Goal: Information Seeking & Learning: Learn about a topic

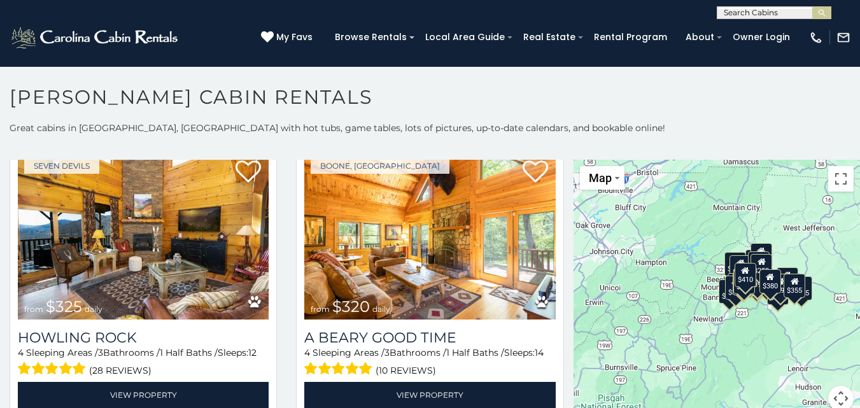
scroll to position [3818, 0]
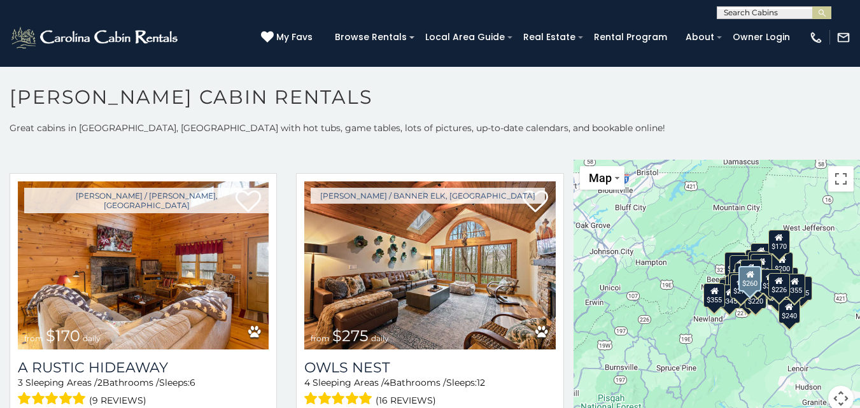
scroll to position [5754, 0]
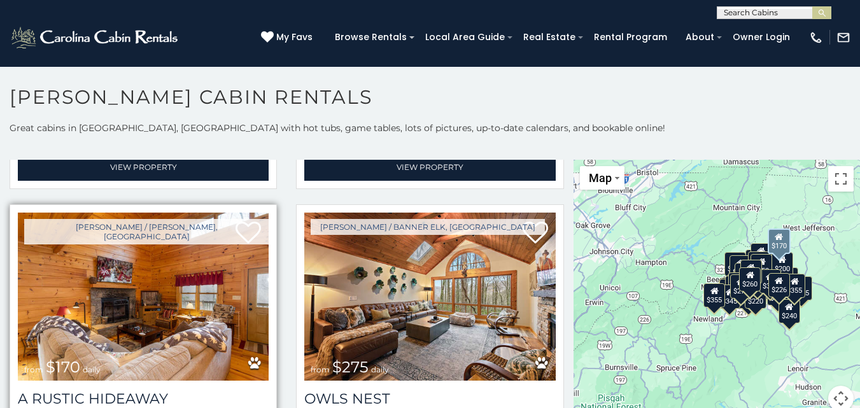
click at [143, 295] on img at bounding box center [143, 297] width 251 height 168
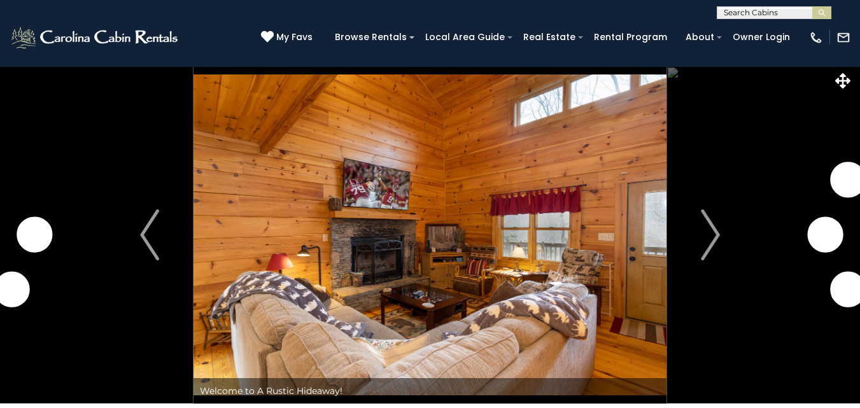
click at [713, 235] on img "Next" at bounding box center [710, 234] width 19 height 51
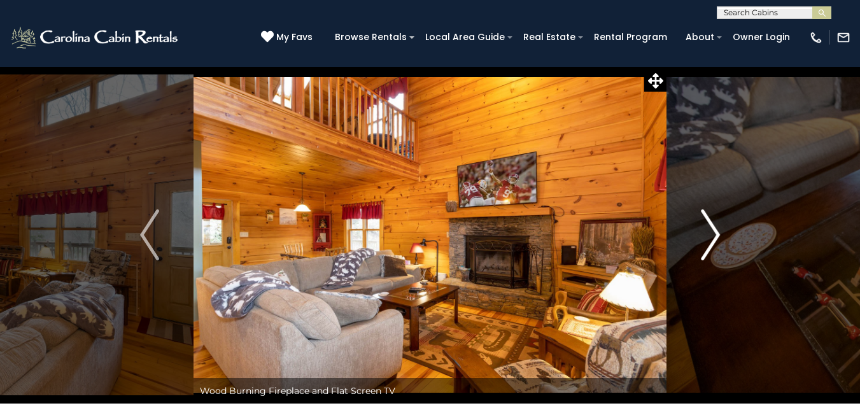
click at [711, 236] on img "Next" at bounding box center [710, 234] width 19 height 51
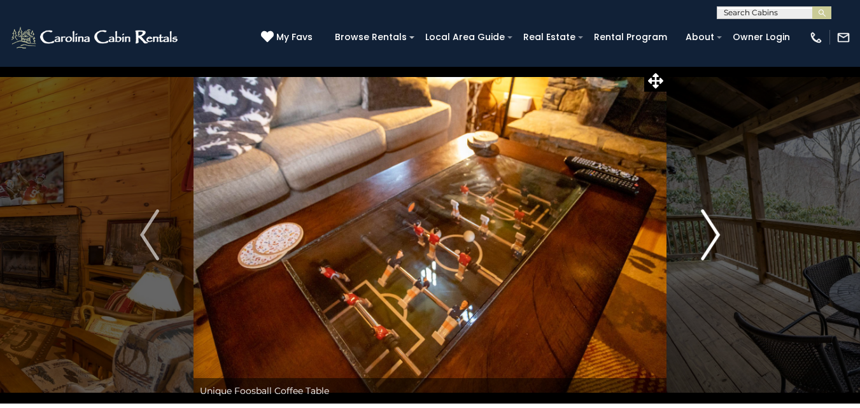
click at [711, 236] on img "Next" at bounding box center [710, 234] width 19 height 51
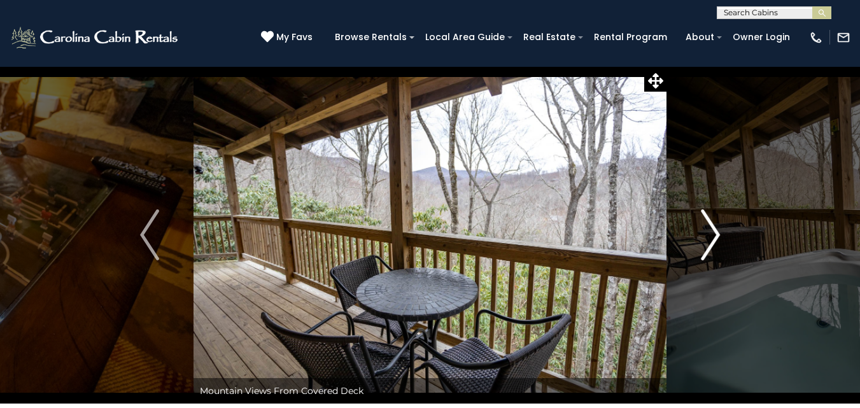
click at [711, 236] on img "Next" at bounding box center [710, 234] width 19 height 51
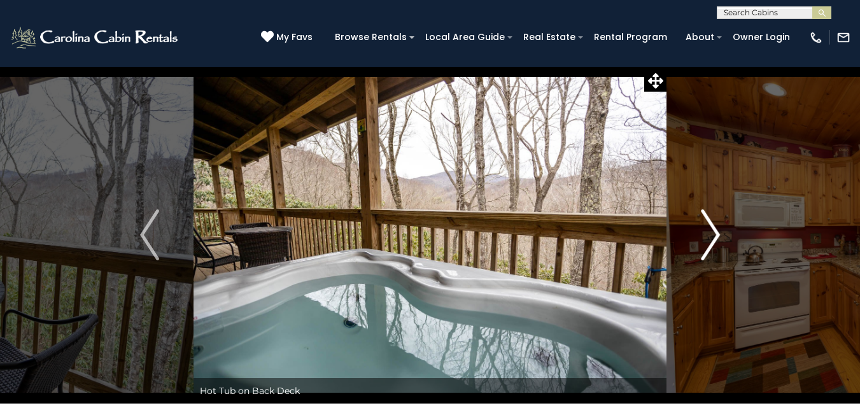
click at [711, 236] on img "Next" at bounding box center [710, 234] width 19 height 51
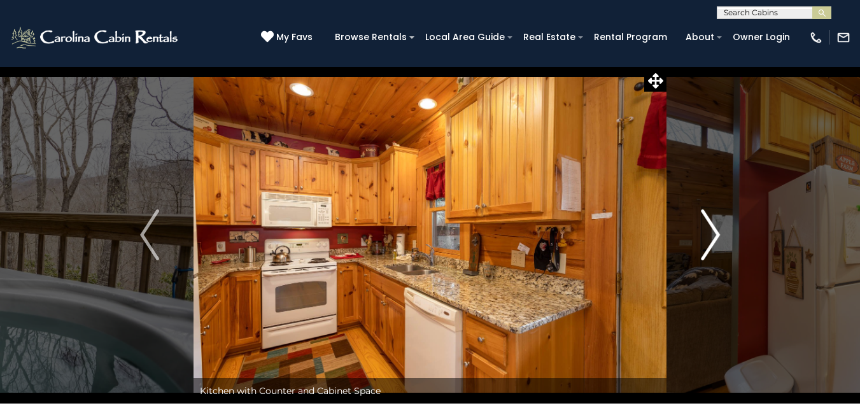
click at [708, 236] on img "Next" at bounding box center [710, 234] width 19 height 51
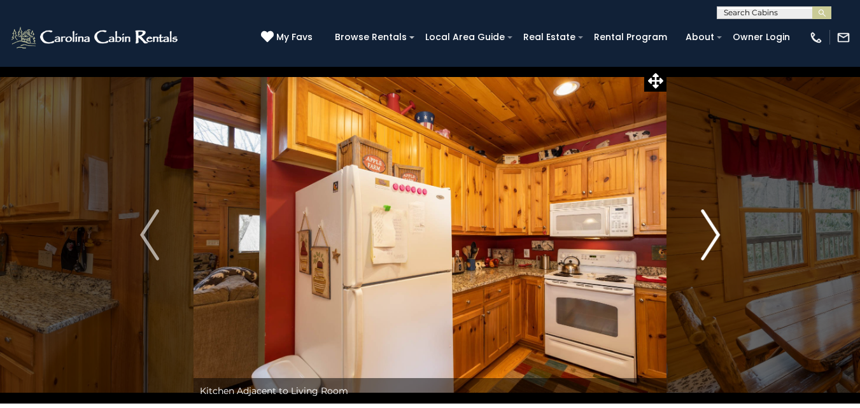
click at [714, 232] on img "Next" at bounding box center [710, 234] width 19 height 51
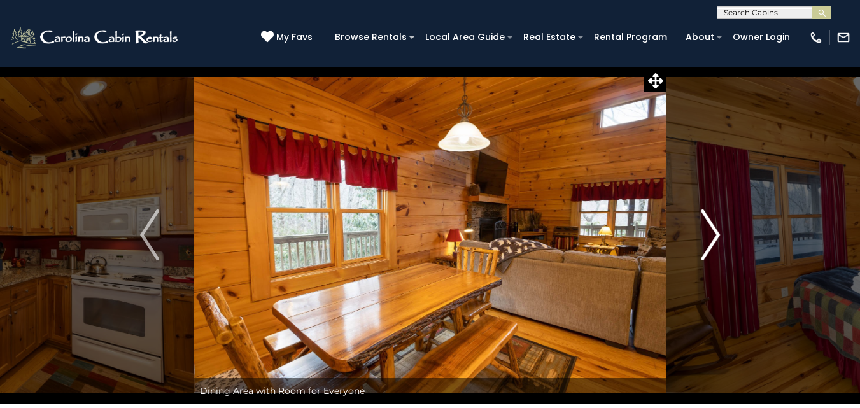
click at [711, 232] on img "Next" at bounding box center [710, 234] width 19 height 51
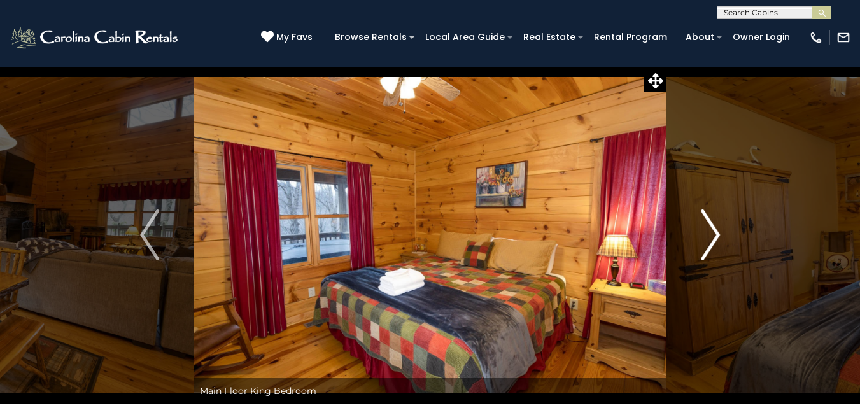
click at [710, 232] on img "Next" at bounding box center [710, 234] width 19 height 51
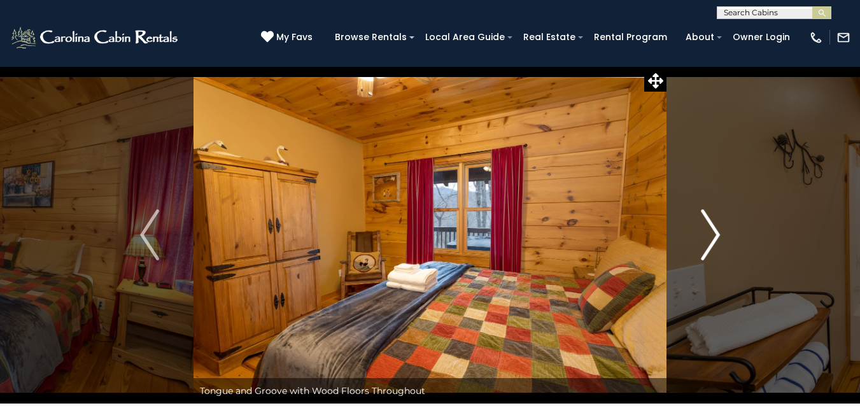
click at [709, 232] on img "Next" at bounding box center [710, 234] width 19 height 51
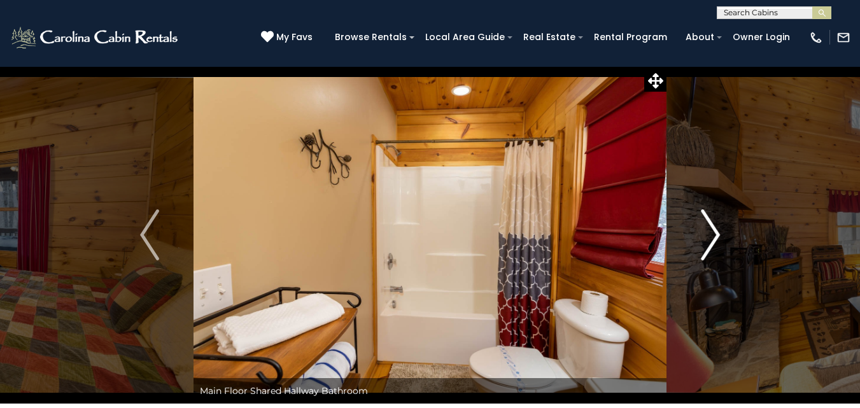
click at [704, 233] on img "Next" at bounding box center [710, 234] width 19 height 51
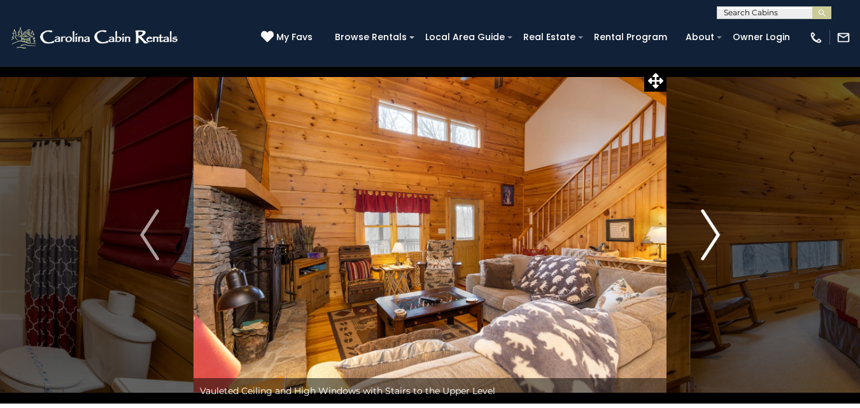
click at [708, 230] on img "Next" at bounding box center [710, 234] width 19 height 51
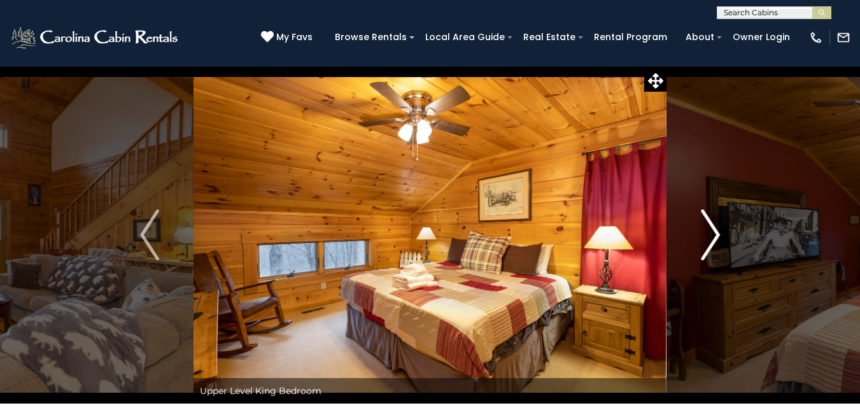
click at [708, 230] on img "Next" at bounding box center [710, 234] width 19 height 51
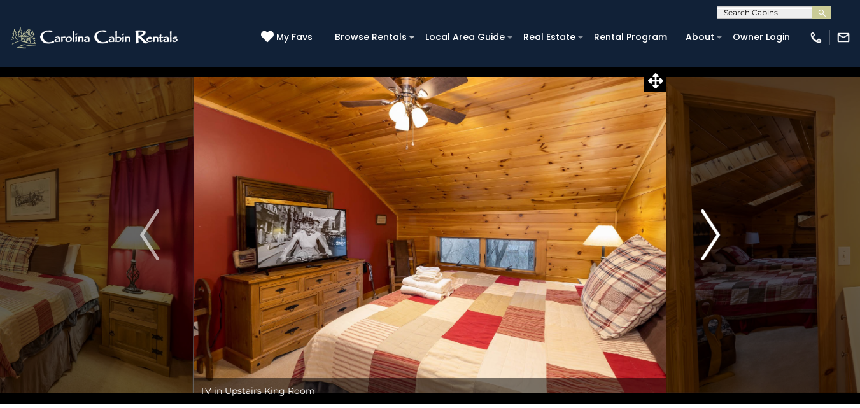
click at [708, 230] on img "Next" at bounding box center [710, 234] width 19 height 51
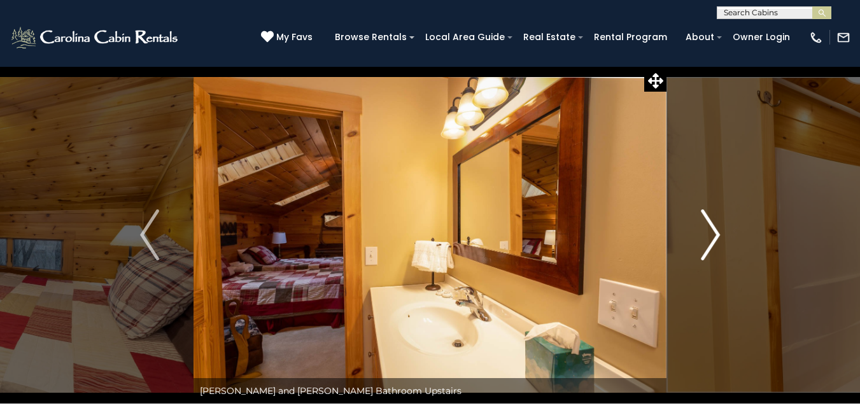
click at [708, 230] on img "Next" at bounding box center [710, 234] width 19 height 51
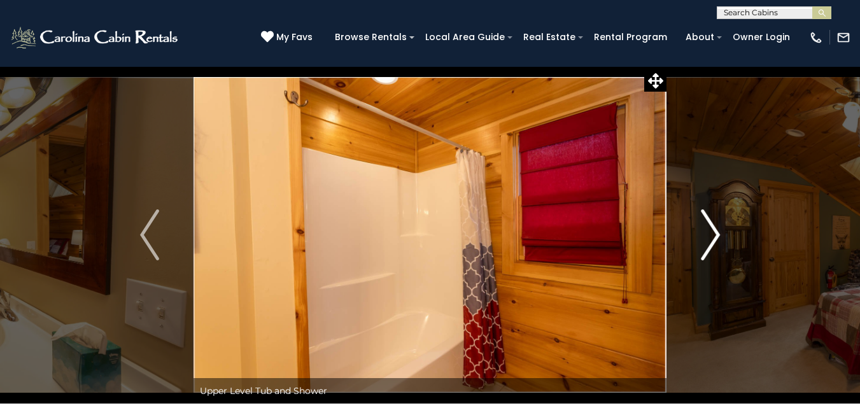
click at [708, 230] on img "Next" at bounding box center [710, 234] width 19 height 51
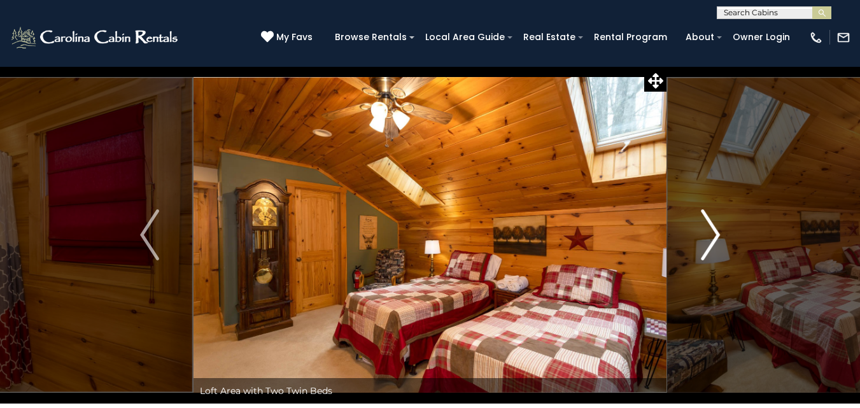
click at [708, 230] on img "Next" at bounding box center [710, 234] width 19 height 51
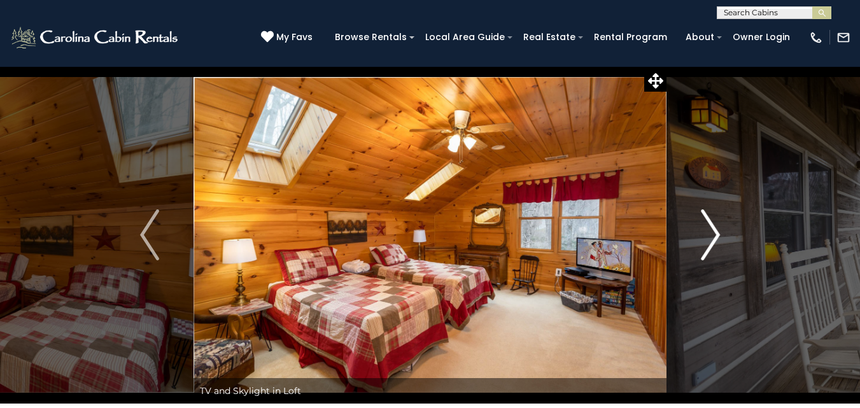
click at [707, 230] on img "Next" at bounding box center [710, 234] width 19 height 51
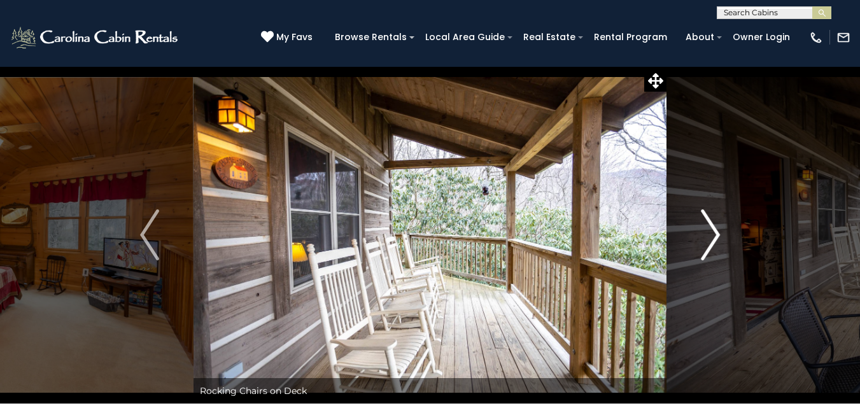
click at [707, 230] on img "Next" at bounding box center [710, 234] width 19 height 51
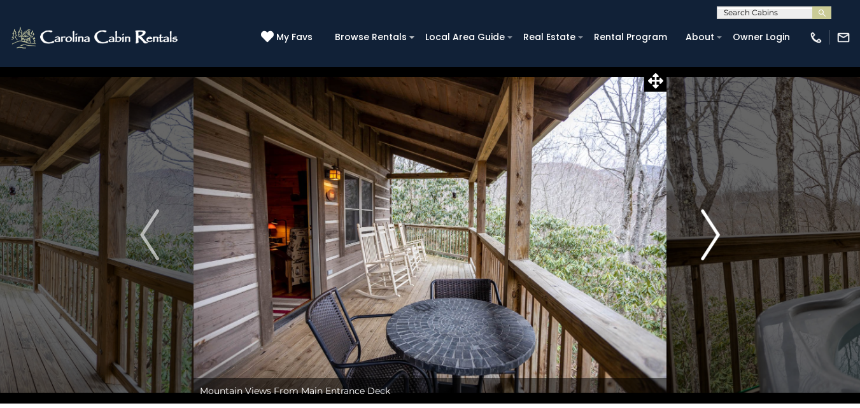
click at [704, 232] on img "Next" at bounding box center [710, 234] width 19 height 51
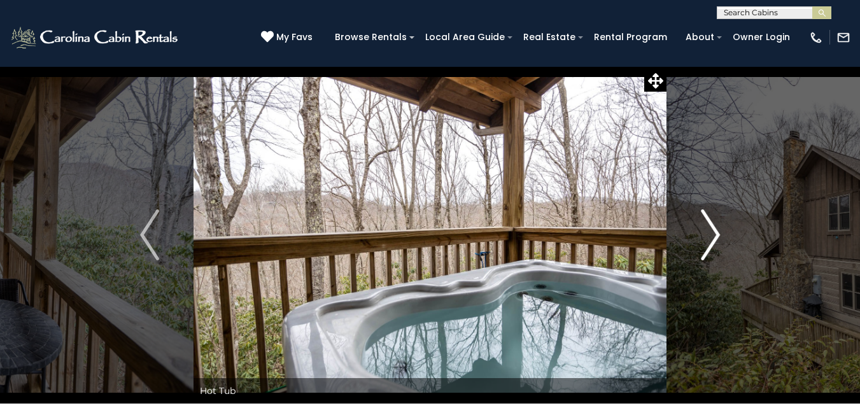
click at [695, 232] on button "Next" at bounding box center [710, 234] width 88 height 337
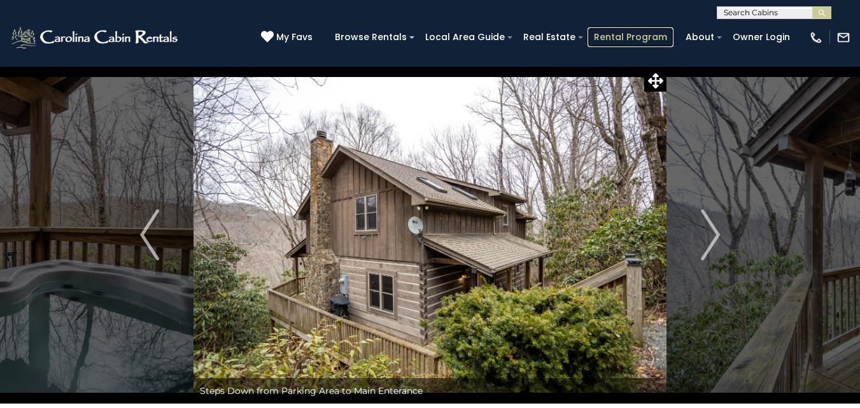
click at [610, 36] on link "Rental Program" at bounding box center [630, 37] width 86 height 20
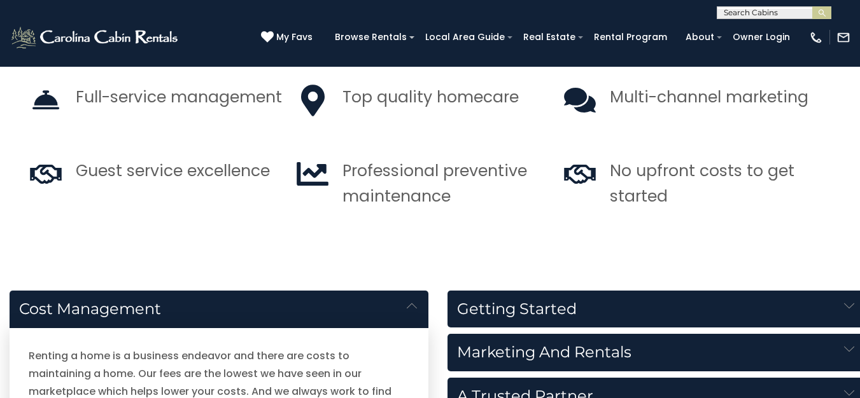
scroll to position [1209, 0]
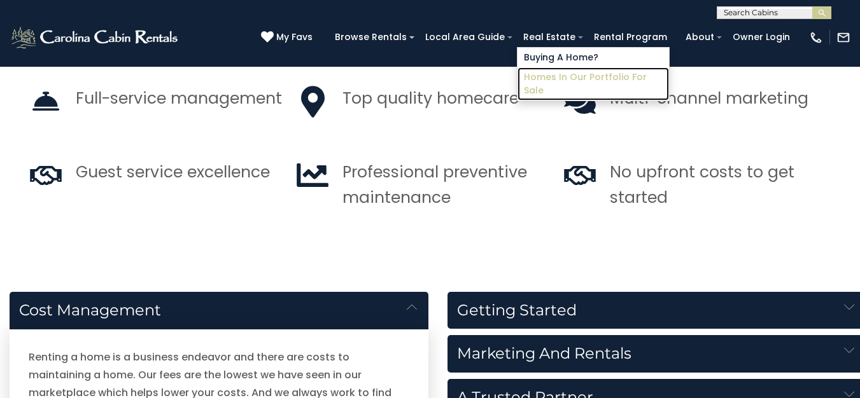
click at [542, 78] on link "Homes in Our Portfolio For Sale" at bounding box center [592, 83] width 151 height 33
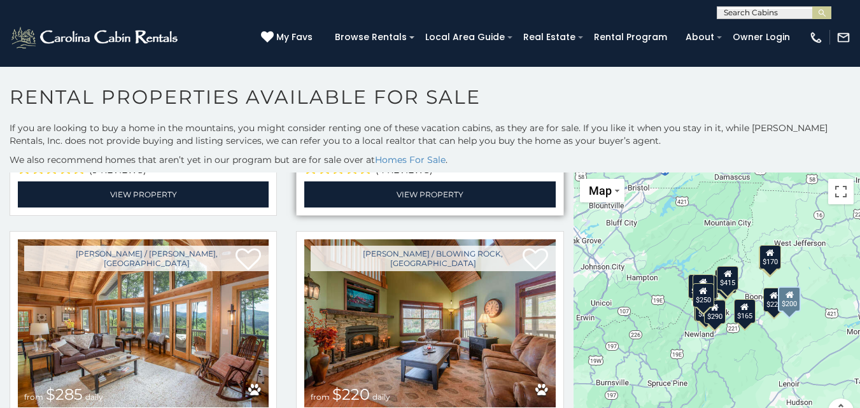
scroll to position [573, 0]
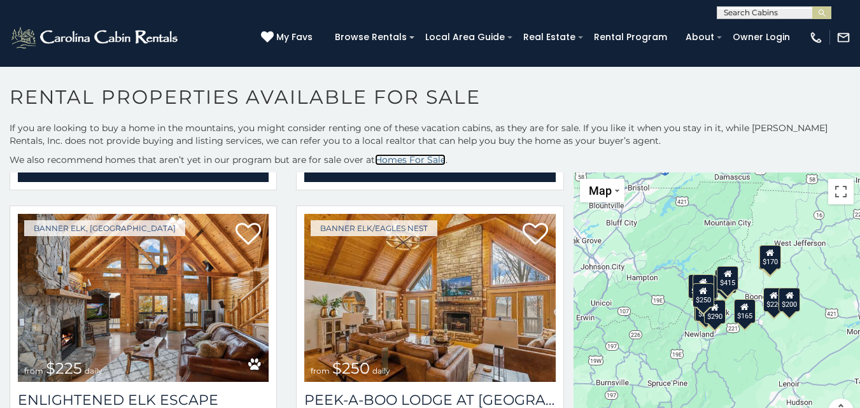
click at [422, 161] on link "Homes For Sale" at bounding box center [410, 159] width 71 height 11
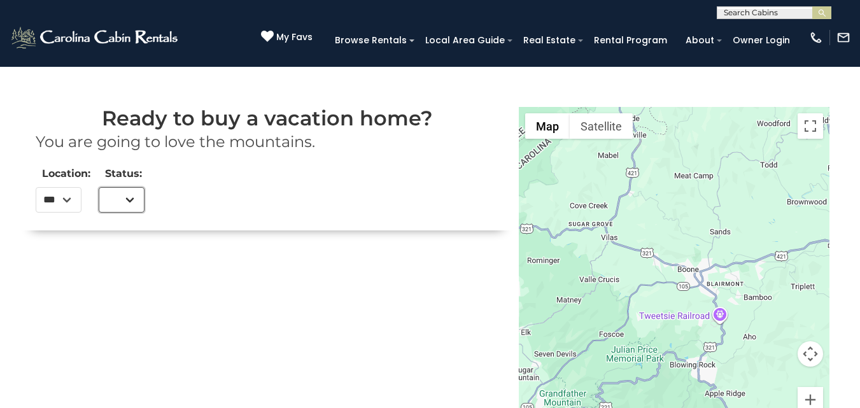
click at [133, 200] on select "***" at bounding box center [122, 199] width 46 height 25
select select "***"
click at [99, 187] on select "***" at bounding box center [122, 199] width 46 height 25
click at [198, 265] on div "Ready to buy a vacation home? You are going to love the mountains. Location: **…" at bounding box center [267, 280] width 488 height 382
